Goal: Information Seeking & Learning: Get advice/opinions

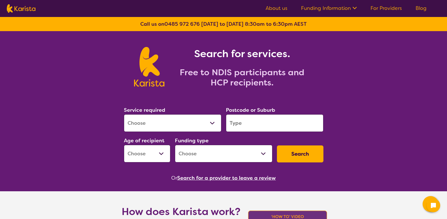
select select "[MEDICAL_DATA]"
click at [124, 114] on select "Allied Health Assistant Assessment (ADHD or Autism) Behaviour support Counselli…" at bounding box center [172, 123] width 97 height 18
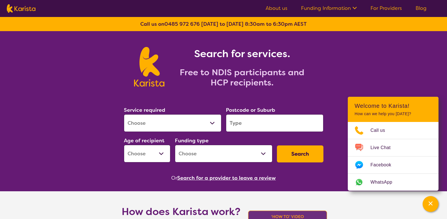
click at [257, 127] on input "search" at bounding box center [274, 123] width 97 height 18
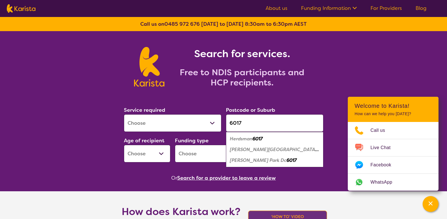
type input "6017"
click at [259, 150] on em "Osborne Park" at bounding box center [274, 150] width 89 height 6
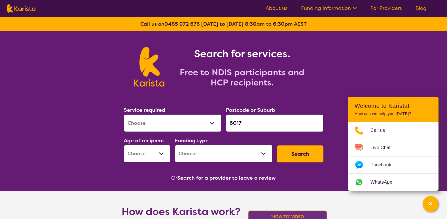
click at [153, 153] on select "Early Childhood - 0 to 9 Child - 10 to 11 Adolescent - 12 to 17 Adult - 18 to 6…" at bounding box center [147, 154] width 46 height 18
select select "EC"
click at [124, 145] on select "Early Childhood - 0 to 9 Child - 10 to 11 Adolescent - 12 to 17 Adult - 18 to 6…" at bounding box center [147, 154] width 46 height 18
click at [233, 154] on select "Home Care Package (HCP) National Disability Insurance Scheme (NDIS) I don't know" at bounding box center [223, 154] width 97 height 18
select select "NDIS"
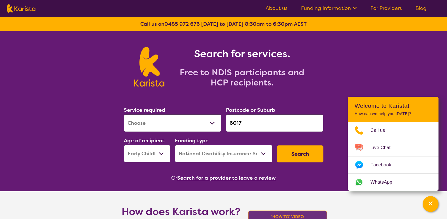
click at [175, 145] on select "Home Care Package (HCP) National Disability Insurance Scheme (NDIS) I don't know" at bounding box center [223, 154] width 97 height 18
click at [317, 158] on button "Search" at bounding box center [300, 154] width 46 height 17
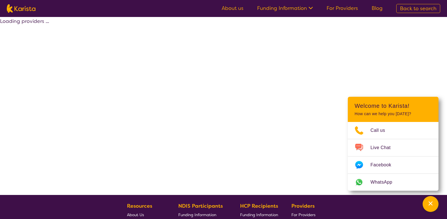
select select "by_score"
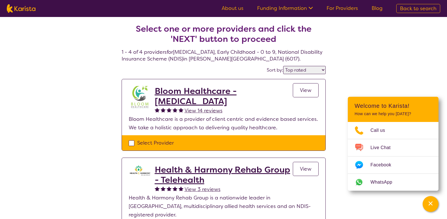
click at [392, 72] on div "Select one or more providers and click the 'NEXT' button to proceed 1 - 4 of 4 …" at bounding box center [223, 222] width 447 height 410
select select "[MEDICAL_DATA]"
select select "EC"
select select "NDIS"
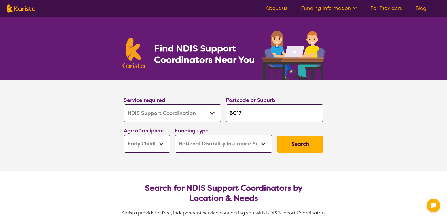
select select "NDIS Support Coordination"
select select "EC"
select select "NDIS"
select select "NDIS Support Coordination"
select select "EC"
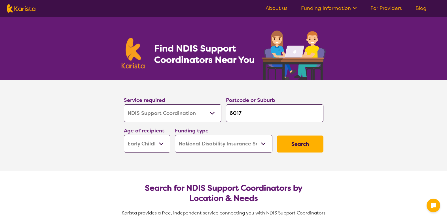
select select "NDIS"
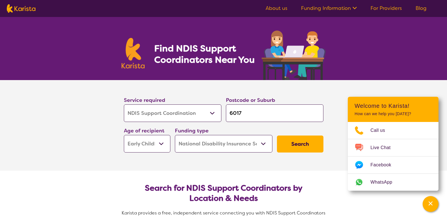
click at [301, 143] on button "Search" at bounding box center [300, 144] width 46 height 17
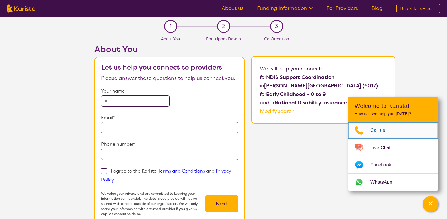
click at [381, 130] on span "Call us" at bounding box center [381, 130] width 22 height 8
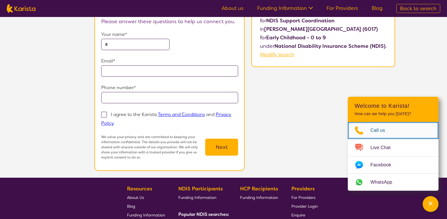
scroll to position [142, 0]
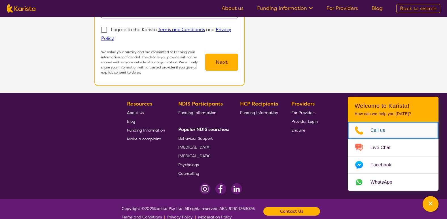
click at [382, 130] on span "Call us" at bounding box center [381, 130] width 22 height 8
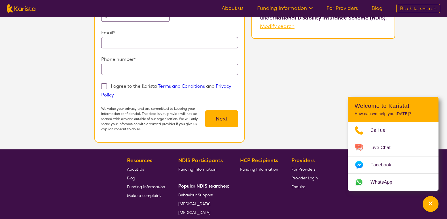
scroll to position [152, 0]
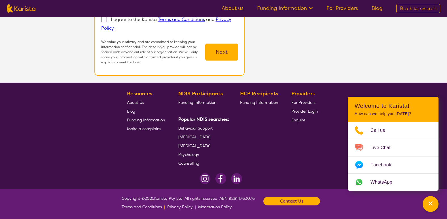
click at [297, 121] on span "Enquire" at bounding box center [298, 120] width 14 height 5
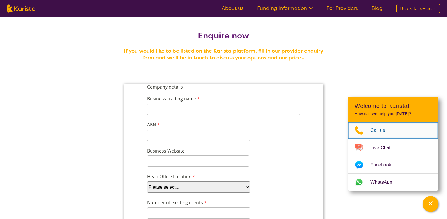
click at [377, 128] on span "Call us" at bounding box center [381, 130] width 22 height 8
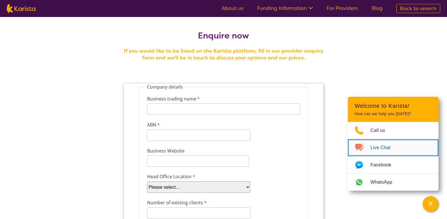
click at [376, 150] on span "Live Chat" at bounding box center [383, 148] width 27 height 8
